Goal: Task Accomplishment & Management: Manage account settings

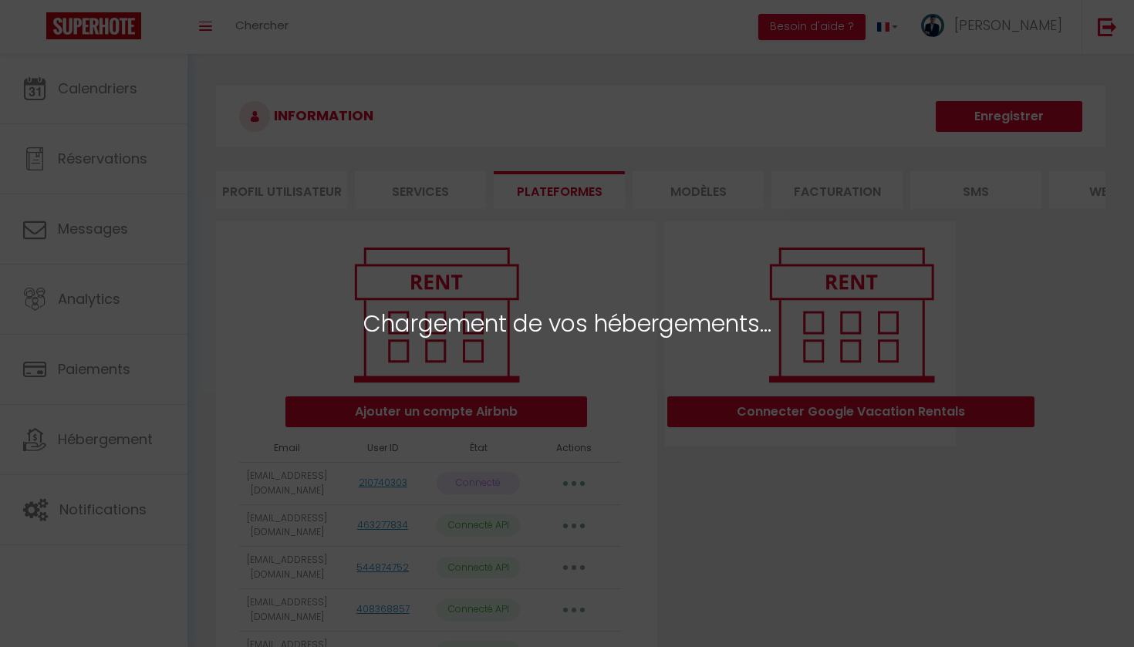
select select "62089"
select select "62090"
select select "75492"
select select "76499"
select select "60775"
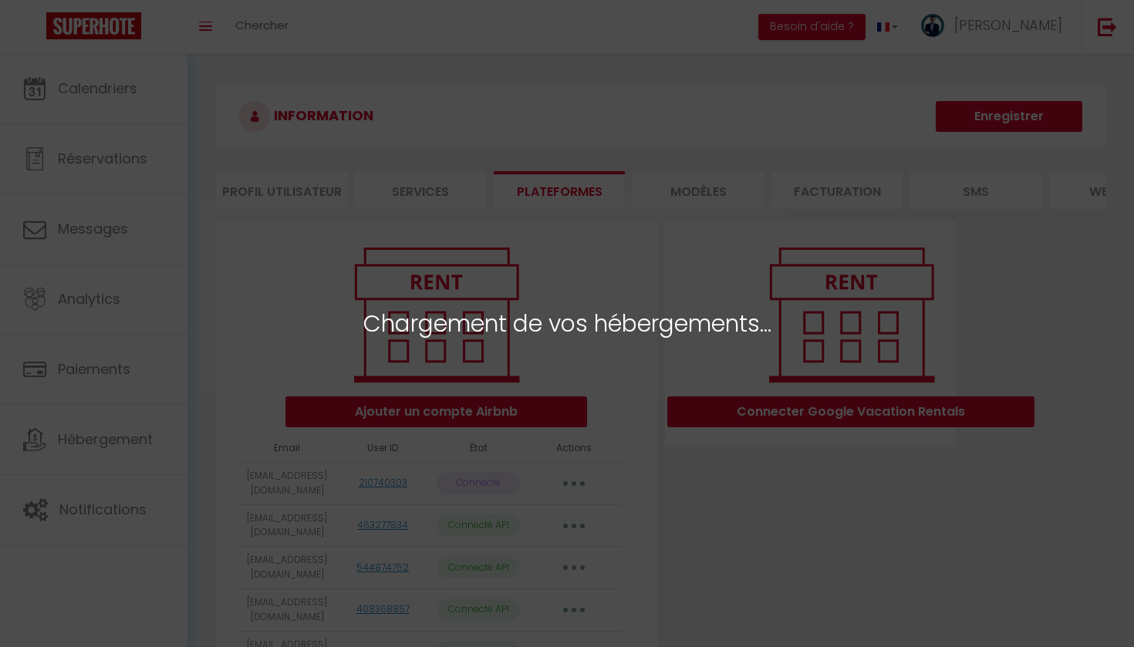
select select "40912"
select select "65449"
select select "66533"
select select "43849"
select select "45483"
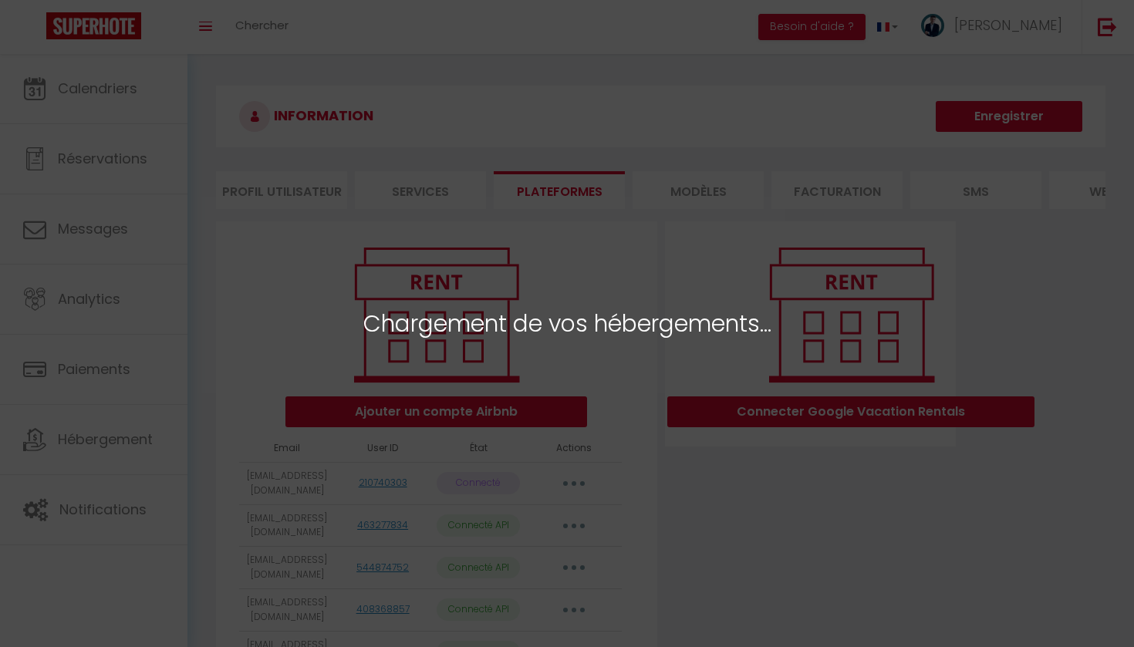
select select "44172"
select select "43851"
select select "48289"
select select "65107"
select select "71805"
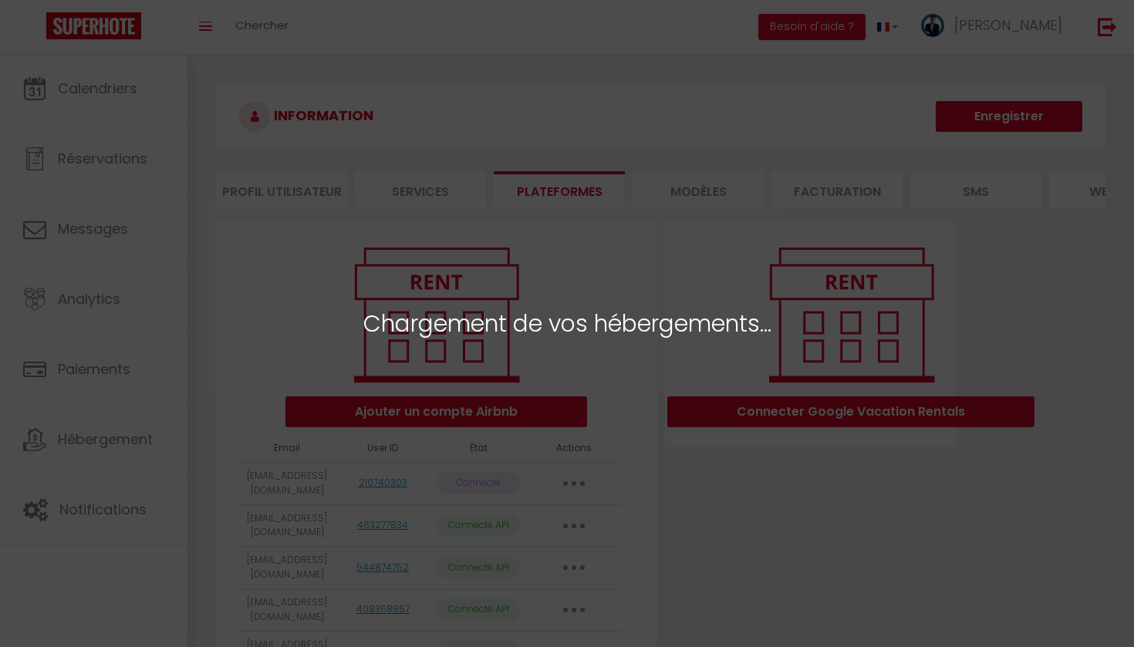
select select "64811"
select select "39567"
select select "63741"
select select "56924"
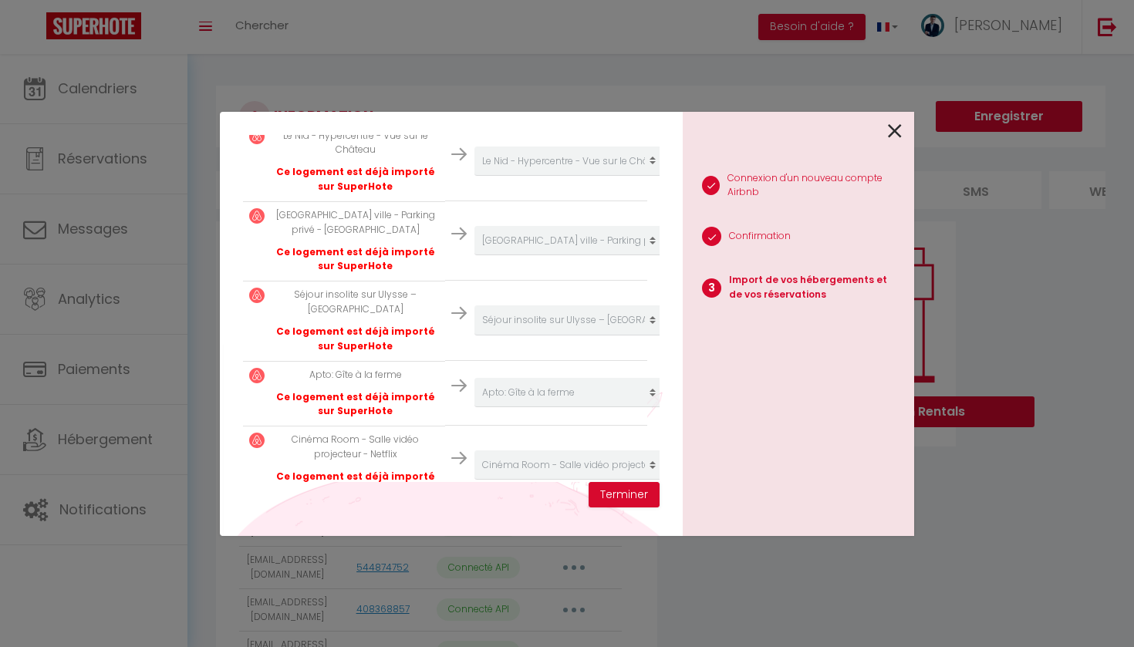
scroll to position [328, 0]
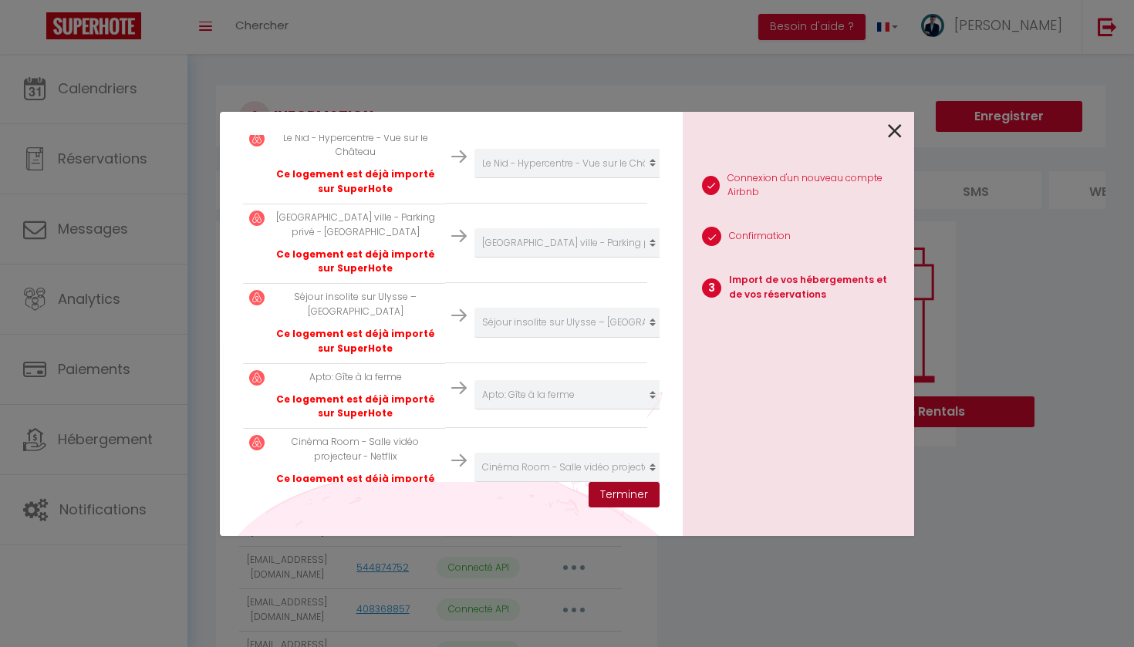
click at [632, 504] on button "Terminer" at bounding box center [624, 495] width 71 height 26
